Goal: Task Accomplishment & Management: Use online tool/utility

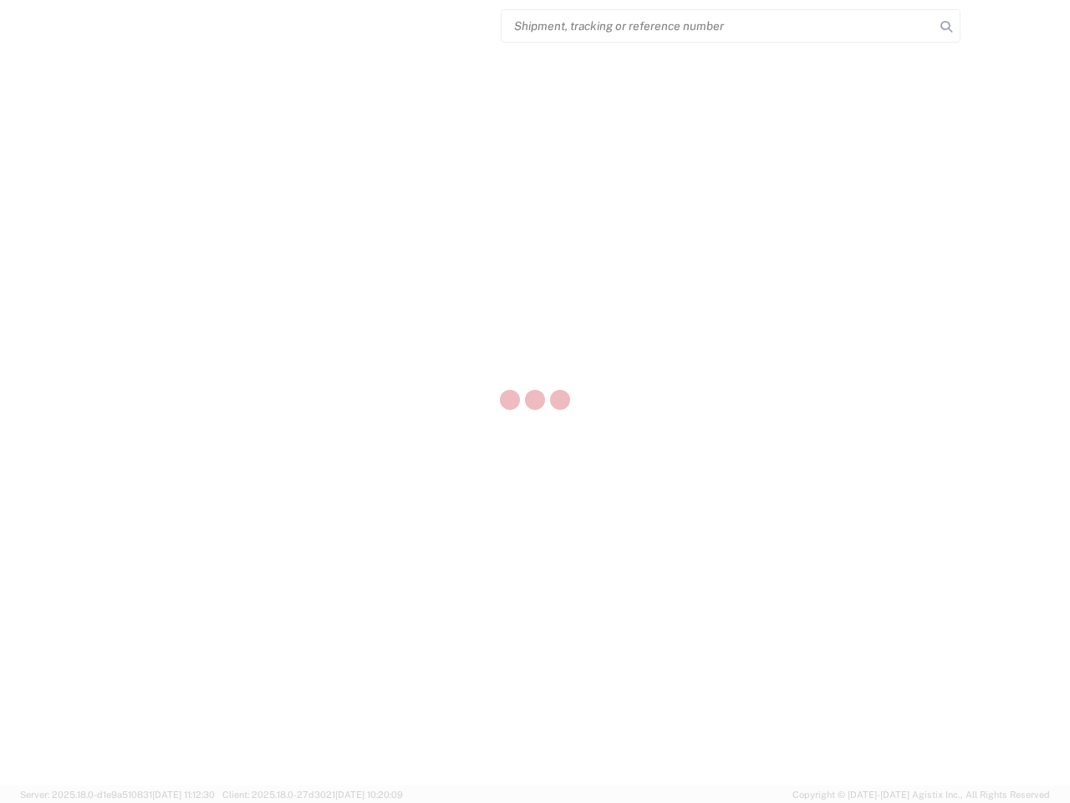
select select "US"
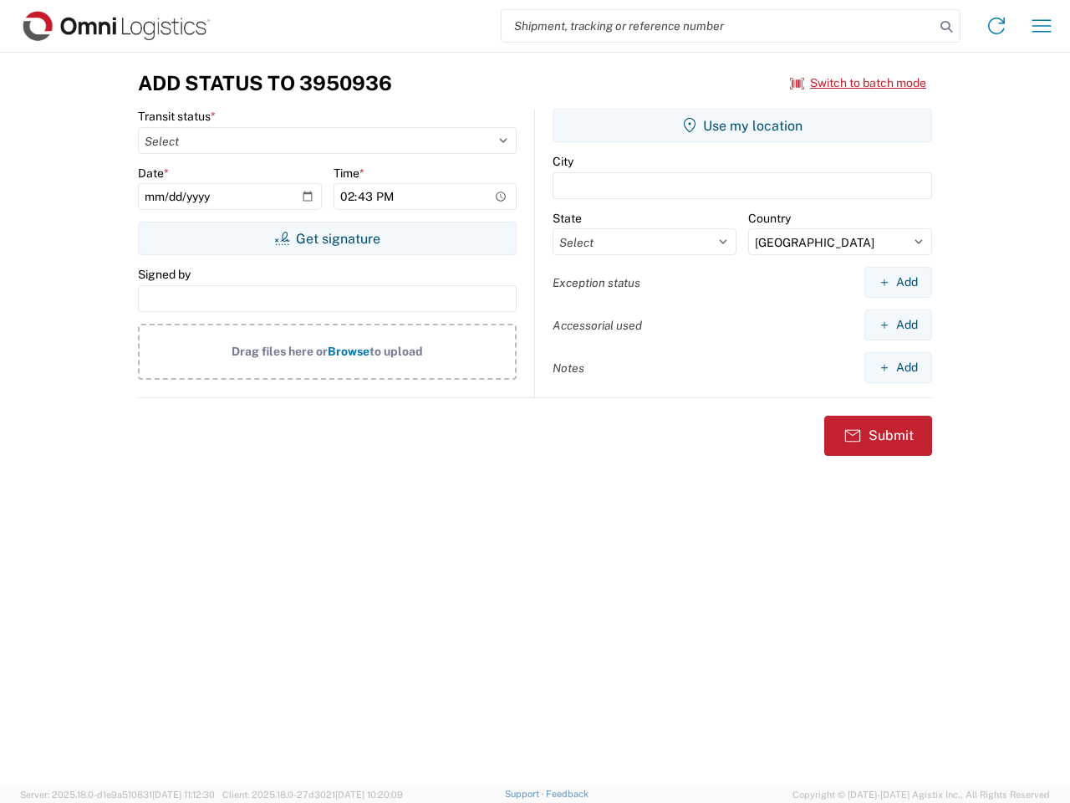
click at [718, 26] on input "search" at bounding box center [718, 26] width 433 height 32
click at [947, 27] on icon at bounding box center [946, 26] width 23 height 23
click at [997, 26] on icon at bounding box center [996, 26] width 27 height 27
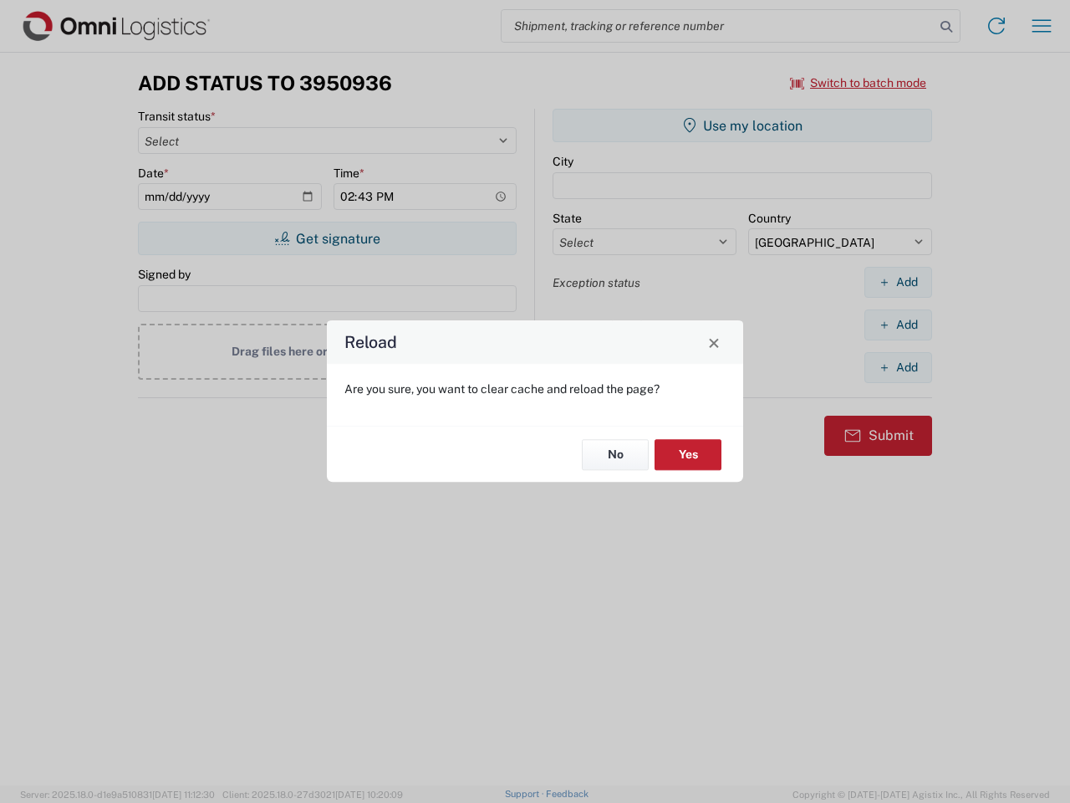
click at [1042, 26] on div "Reload Are you sure, you want to clear cache and reload the page? No Yes" at bounding box center [535, 401] width 1070 height 803
click at [859, 83] on div "Reload Are you sure, you want to clear cache and reload the page? No Yes" at bounding box center [535, 401] width 1070 height 803
click at [327, 238] on div "Reload Are you sure, you want to clear cache and reload the page? No Yes" at bounding box center [535, 401] width 1070 height 803
click at [743, 125] on div "Reload Are you sure, you want to clear cache and reload the page? No Yes" at bounding box center [535, 401] width 1070 height 803
click at [898, 282] on div "Reload Are you sure, you want to clear cache and reload the page? No Yes" at bounding box center [535, 401] width 1070 height 803
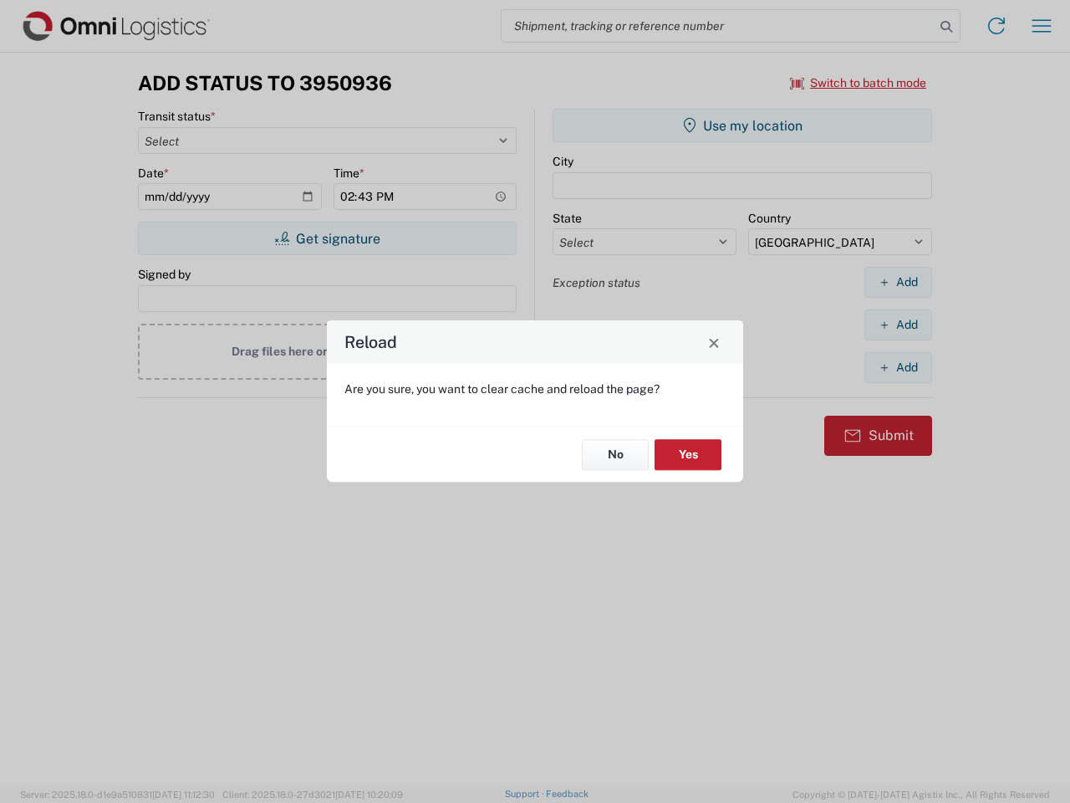
click at [898, 324] on div "Reload Are you sure, you want to clear cache and reload the page? No Yes" at bounding box center [535, 401] width 1070 height 803
click at [898, 367] on div "Reload Are you sure, you want to clear cache and reload the page? No Yes" at bounding box center [535, 401] width 1070 height 803
